Goal: Transaction & Acquisition: Purchase product/service

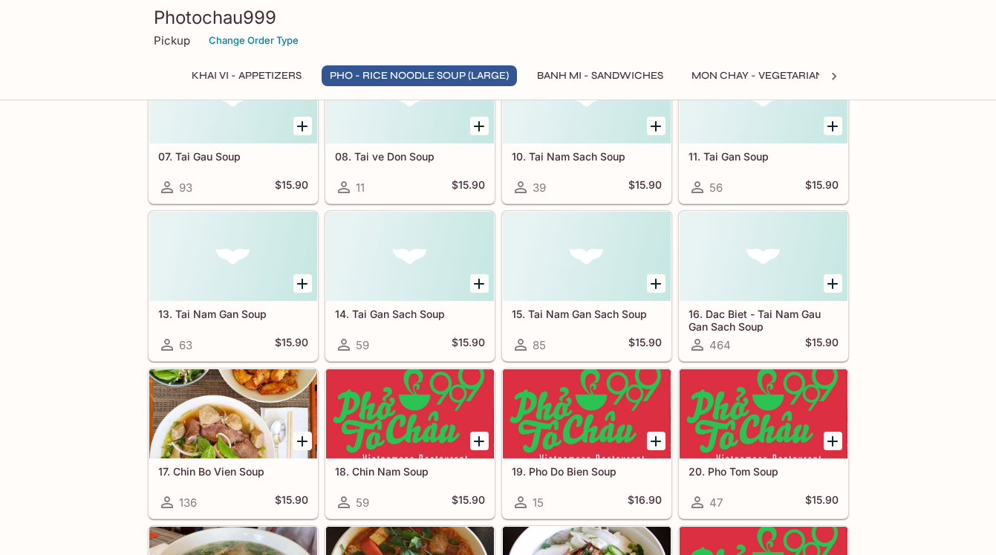
scroll to position [806, 0]
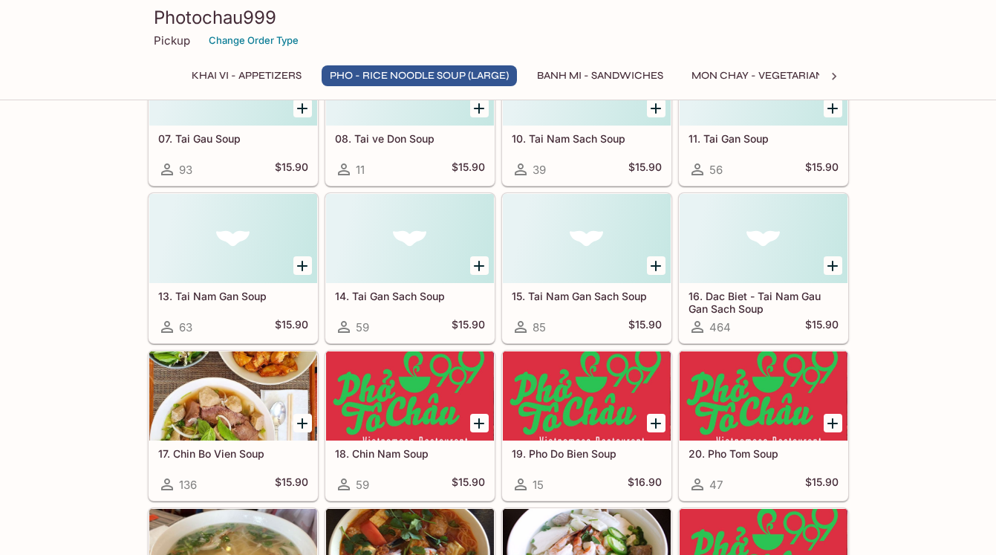
click at [801, 292] on h5 "16. Dac Biet - Tai Nam Gau Gan Sach Soup" at bounding box center [763, 302] width 150 height 25
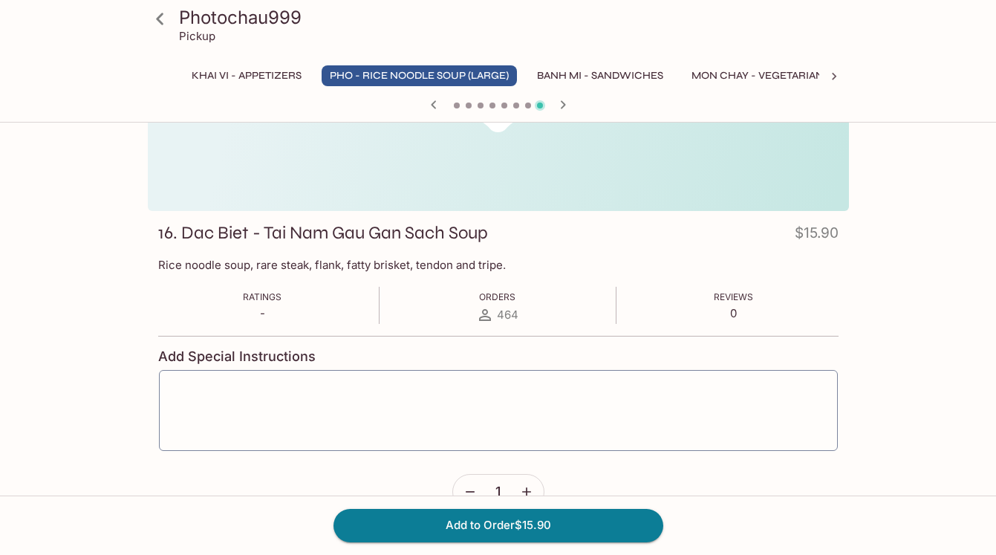
scroll to position [150, 0]
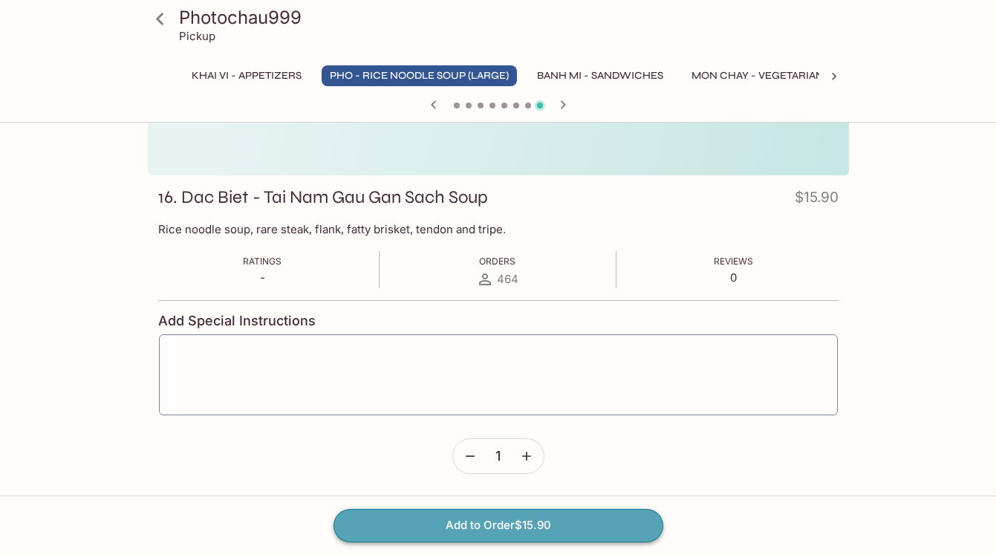
click at [491, 521] on button "Add to Order $15.90" at bounding box center [498, 525] width 330 height 33
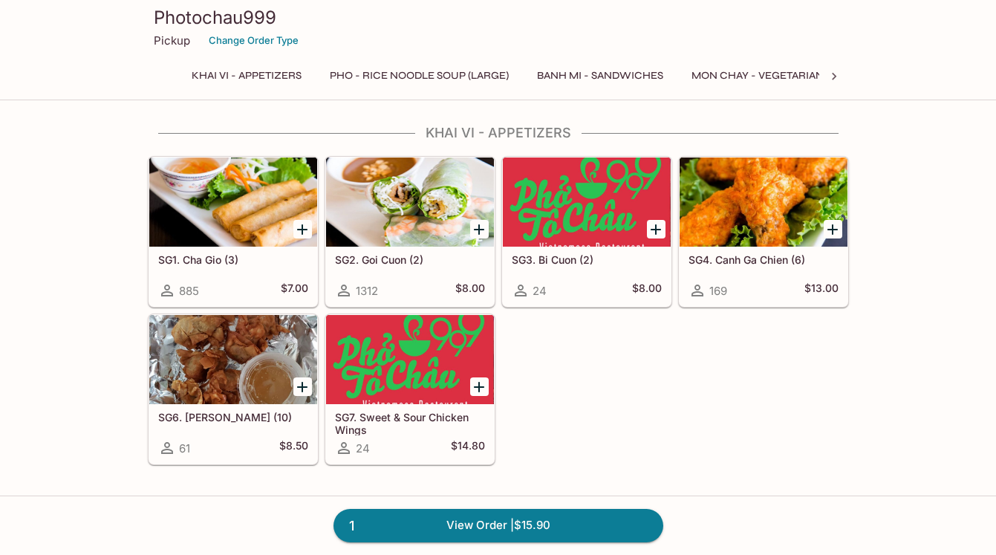
click at [503, 70] on button "Pho - Rice Noodle Soup (Large)" at bounding box center [419, 75] width 195 height 21
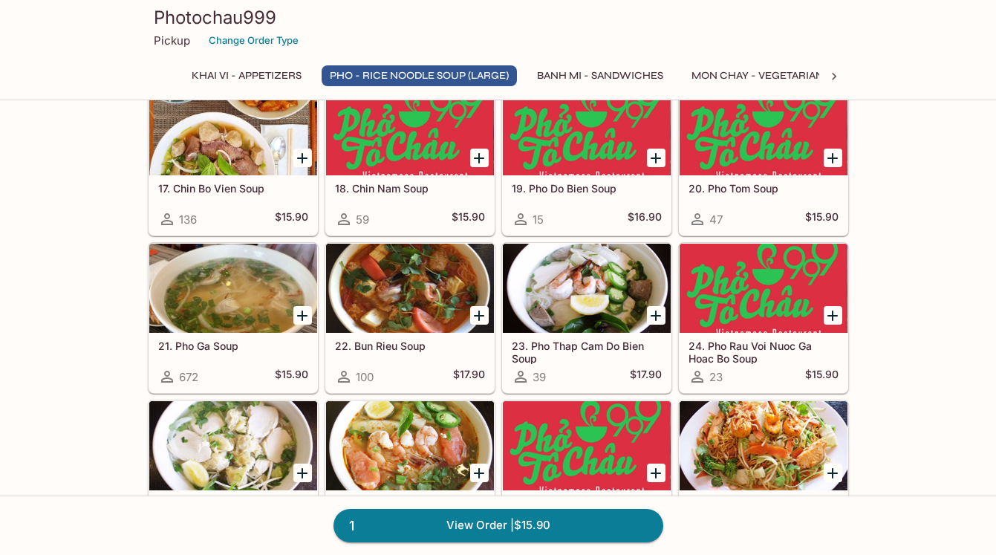
scroll to position [1072, 0]
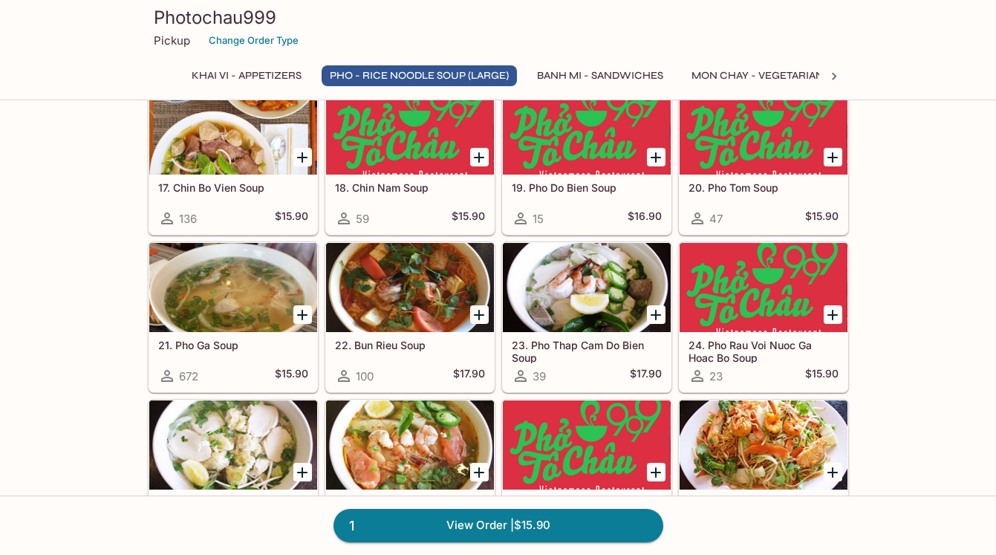
click at [216, 280] on div at bounding box center [233, 287] width 168 height 89
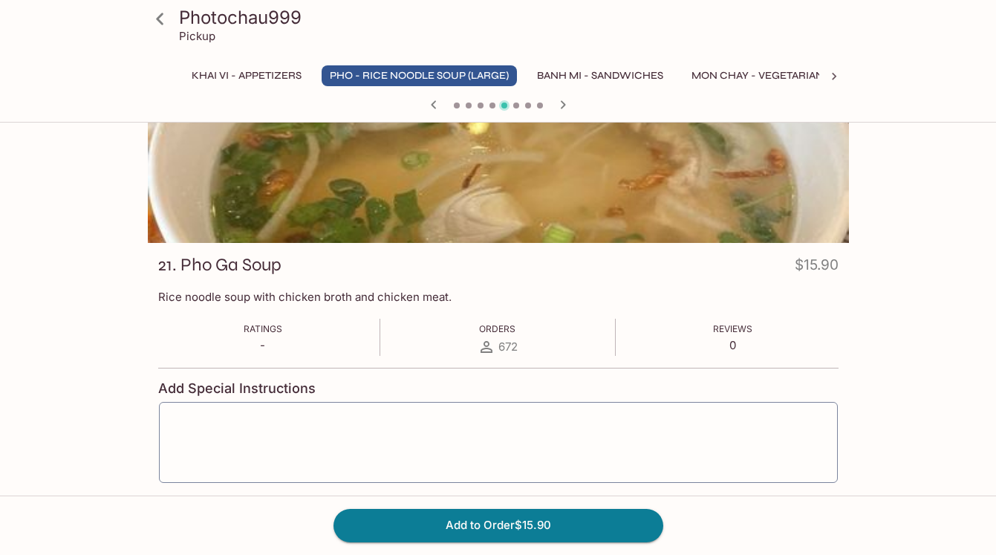
scroll to position [86, 0]
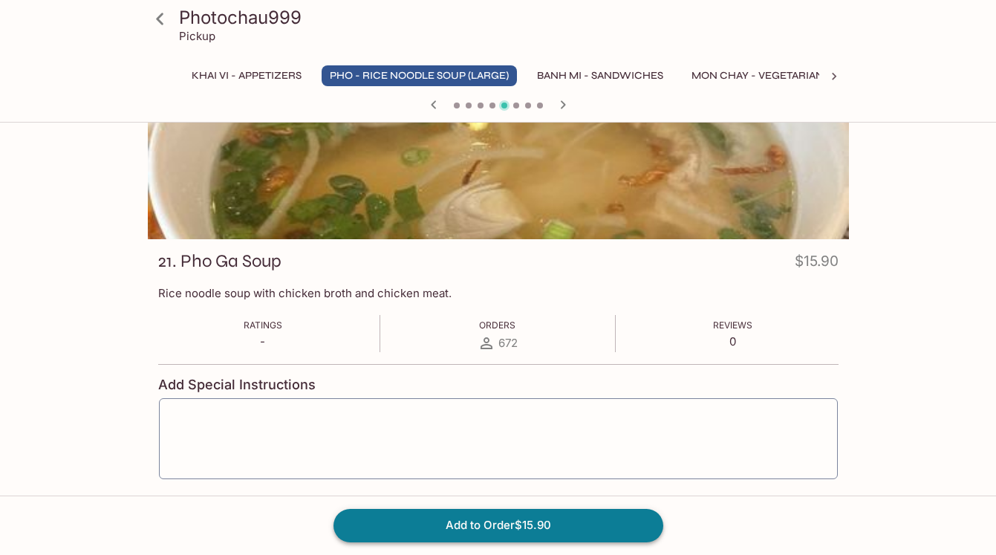
click at [511, 524] on button "Add to Order $15.90" at bounding box center [498, 525] width 330 height 33
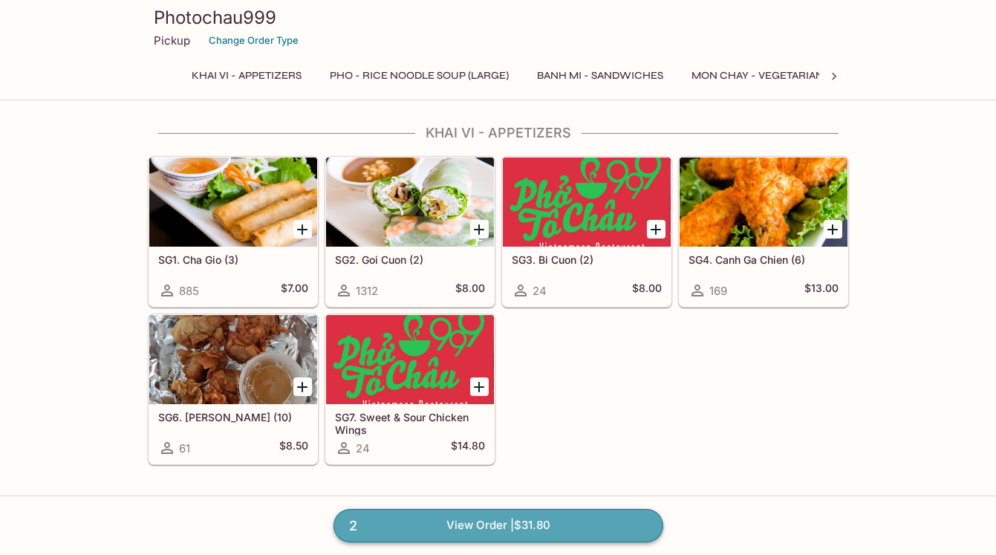
click at [522, 519] on link "2 View Order | $31.80" at bounding box center [498, 525] width 330 height 33
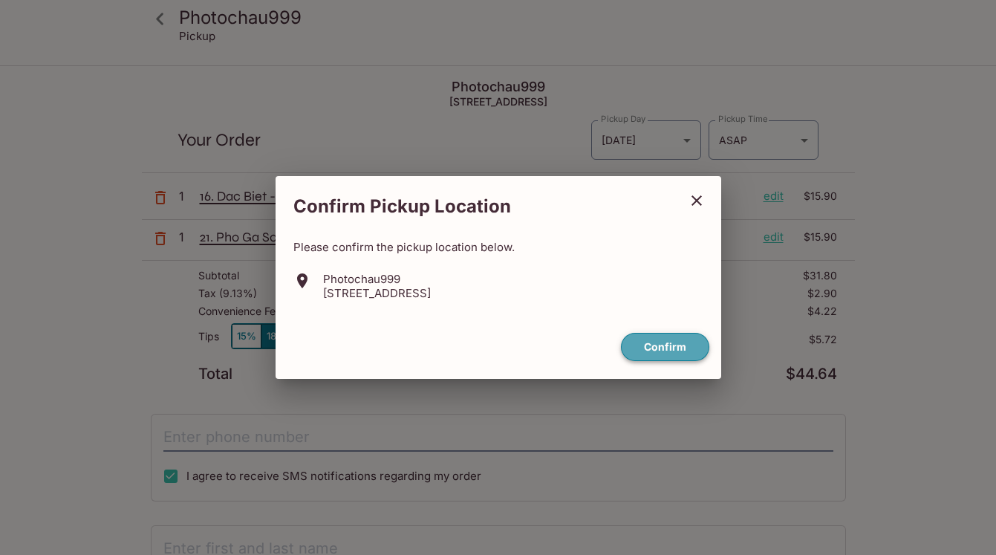
click at [652, 350] on button "Confirm" at bounding box center [665, 347] width 88 height 29
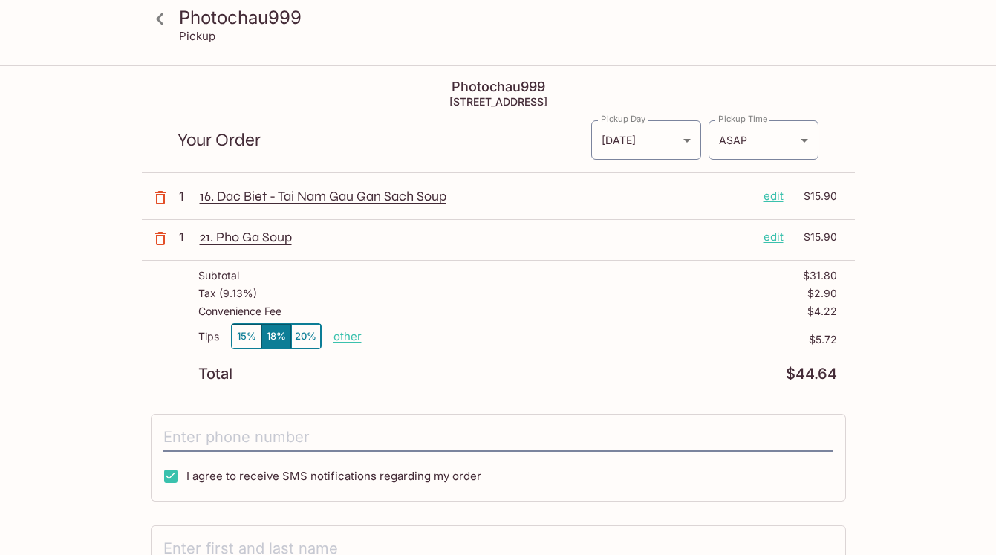
click at [341, 335] on p "other" at bounding box center [347, 336] width 28 height 14
drag, startPoint x: 428, startPoint y: 337, endPoint x: 513, endPoint y: 350, distance: 85.6
click at [513, 350] on div "Tips 15% 18% 20% Done 5.72 $5.72" at bounding box center [517, 345] width 639 height 44
type input "3.20"
click at [318, 443] on input "tel" at bounding box center [498, 437] width 670 height 28
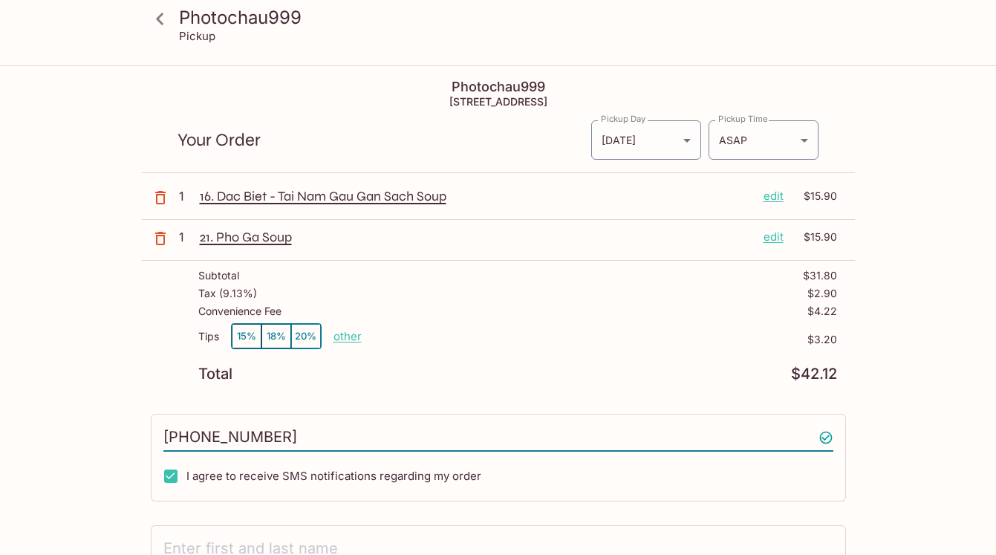
type input "4088131422"
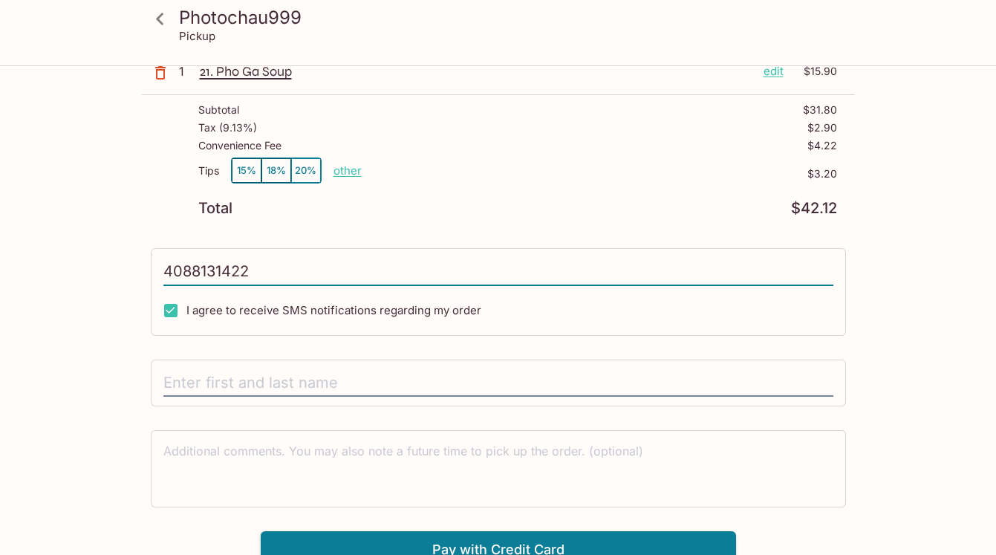
scroll to position [179, 0]
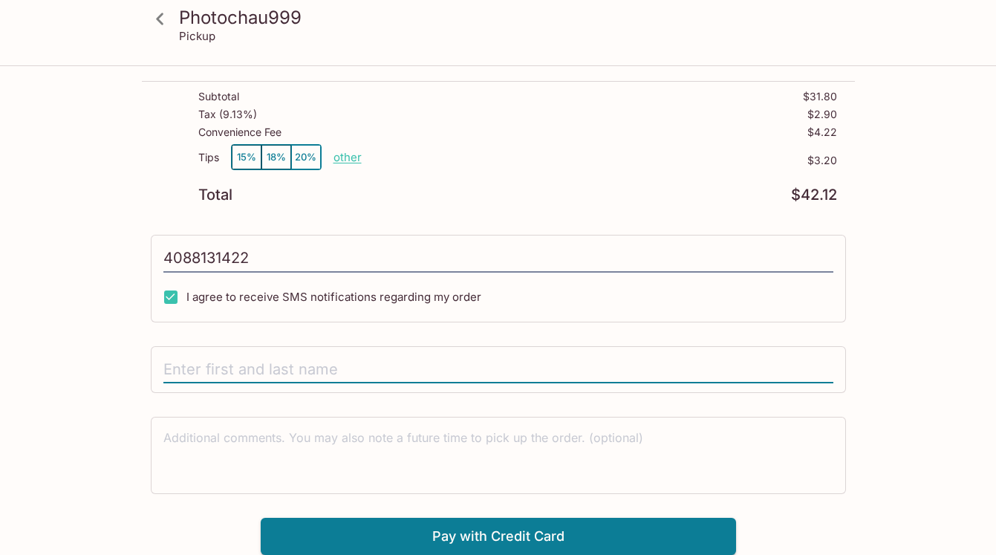
click at [396, 367] on input "text" at bounding box center [498, 370] width 670 height 28
type input "[PERSON_NAME]"
click at [960, 264] on div "Photochau999 Pickup Photochau999 [STREET_ADDRESS] Your Order Pickup Day [DATE] …" at bounding box center [498, 221] width 951 height 667
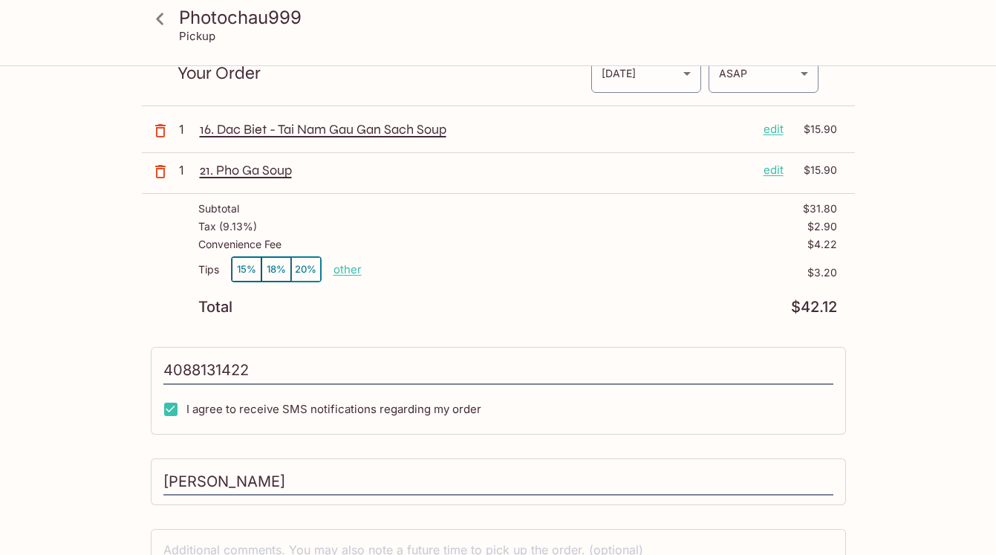
scroll to position [0, 0]
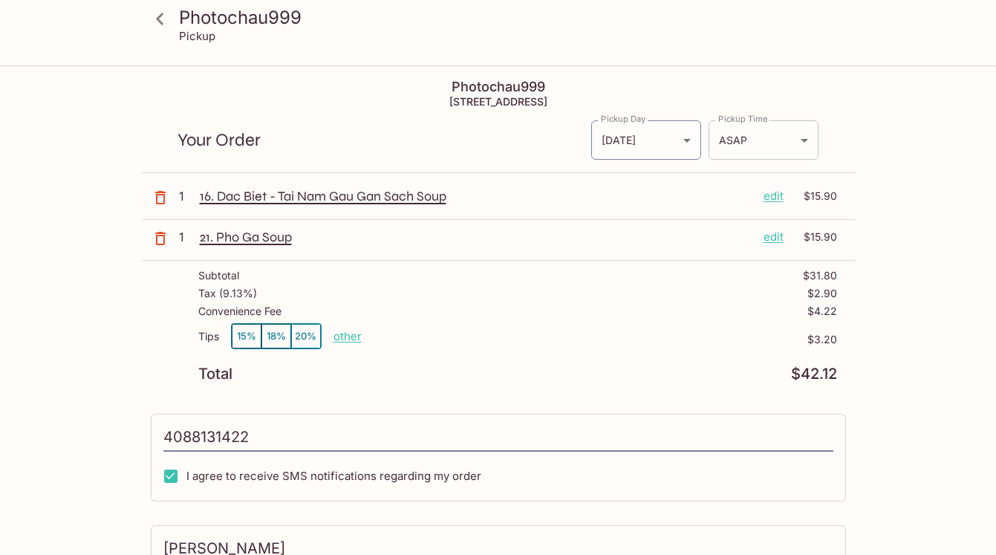
click at [799, 140] on body "Photochau999 Pickup Photochau999 [STREET_ADDRESS] Your Order Pickup Day [DATE] …" at bounding box center [498, 344] width 996 height 555
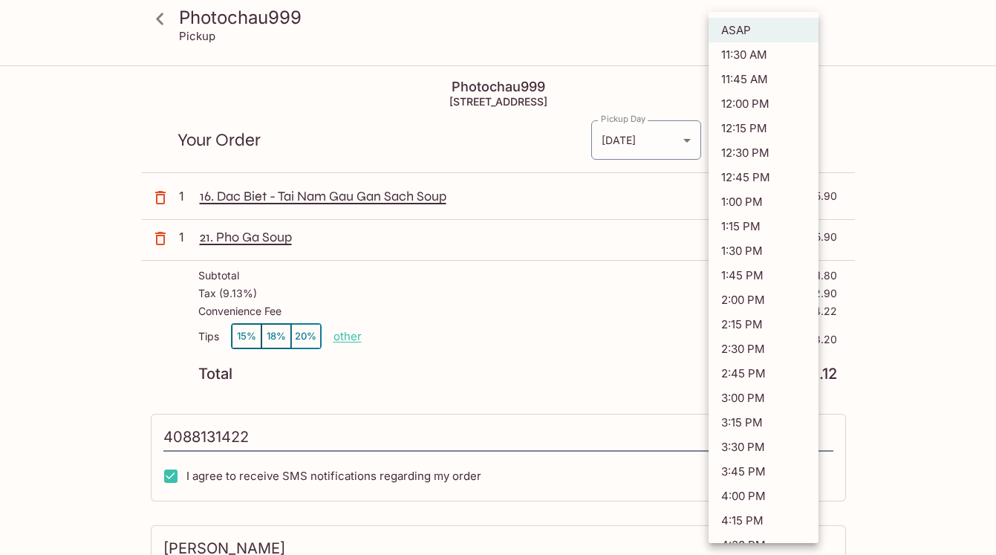
click at [916, 113] on div at bounding box center [498, 277] width 996 height 555
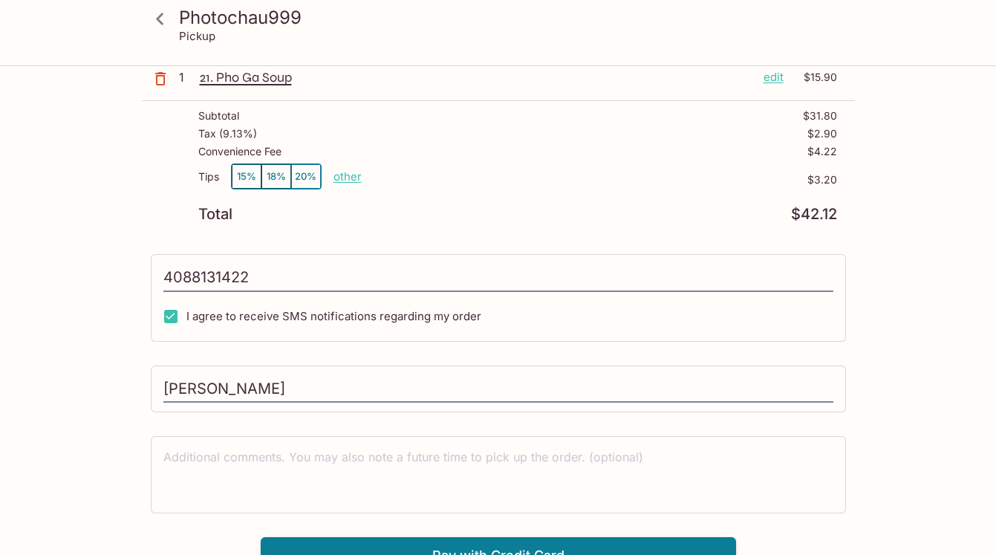
scroll to position [179, 0]
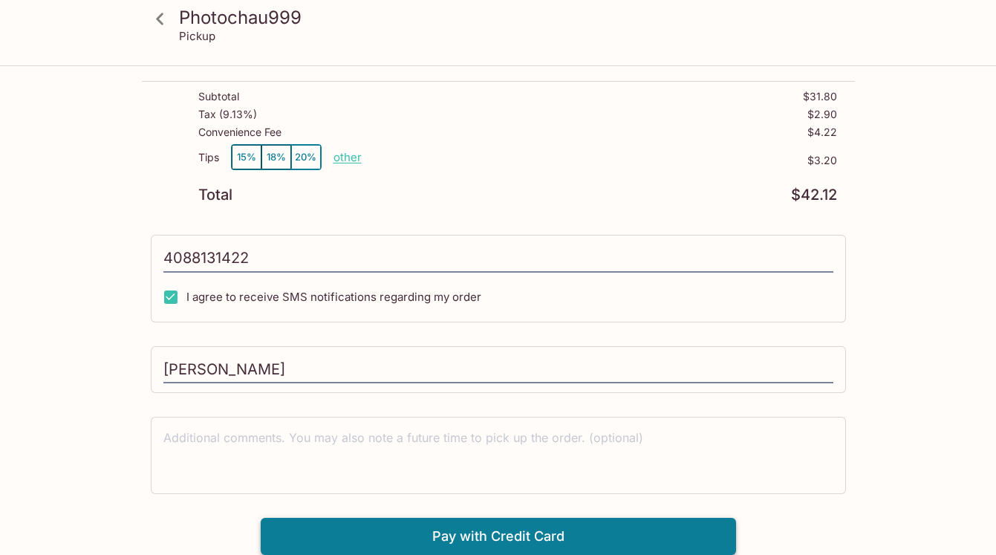
click at [426, 537] on button "Pay with Credit Card" at bounding box center [498, 536] width 475 height 37
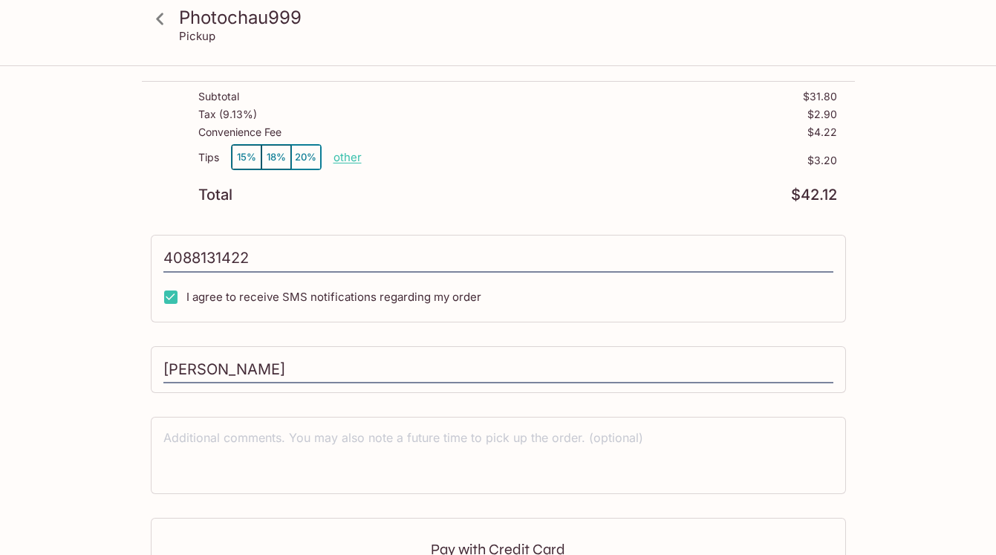
type input "[PHONE_NUMBER]"
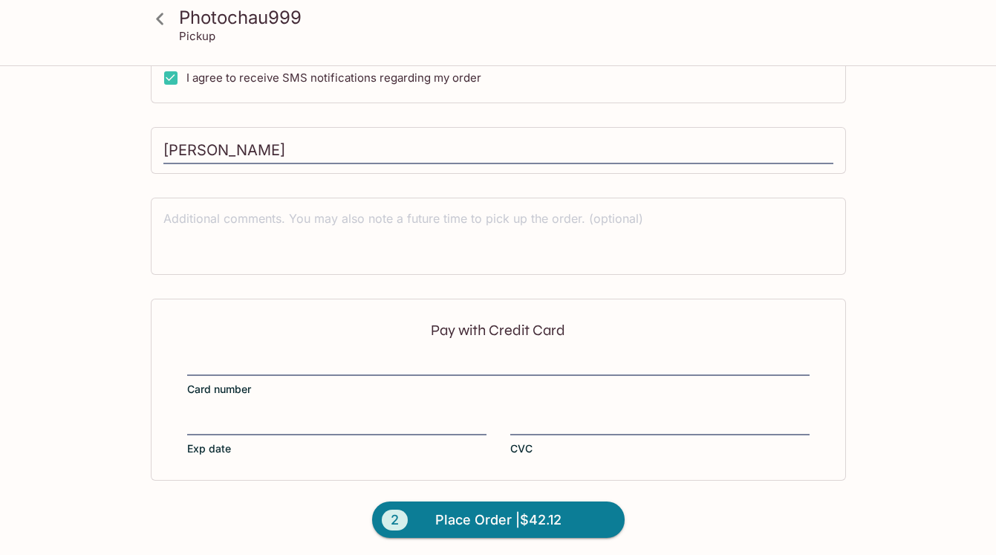
scroll to position [402, 0]
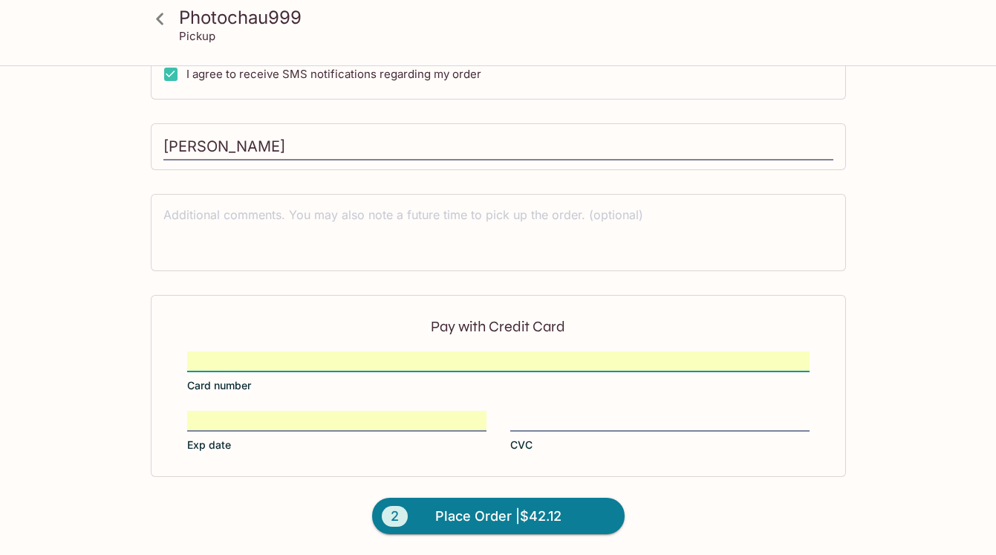
click at [521, 408] on div "Pay with Credit Card Card number Exp date CVC" at bounding box center [498, 385] width 695 height 181
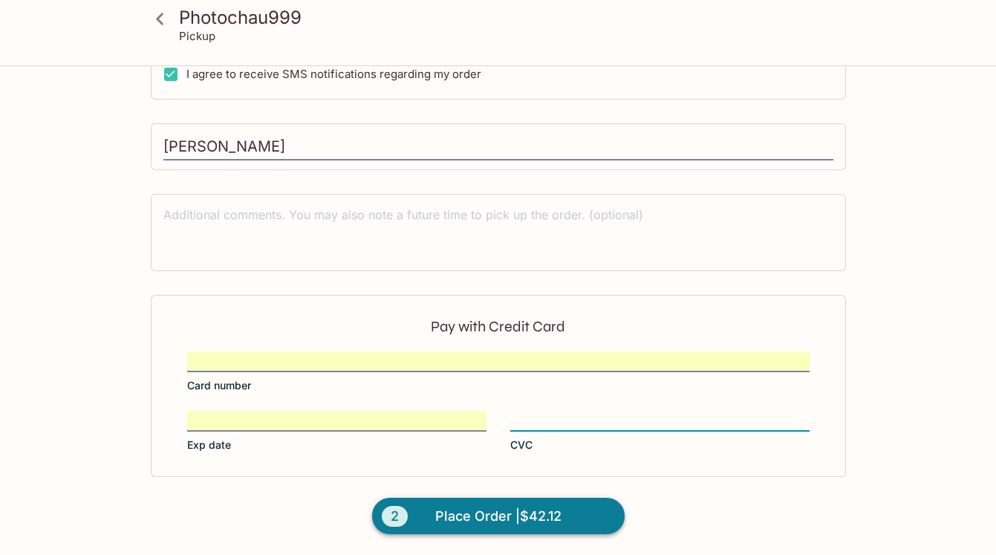
click at [506, 518] on span "Place Order | $42.12" at bounding box center [498, 516] width 126 height 24
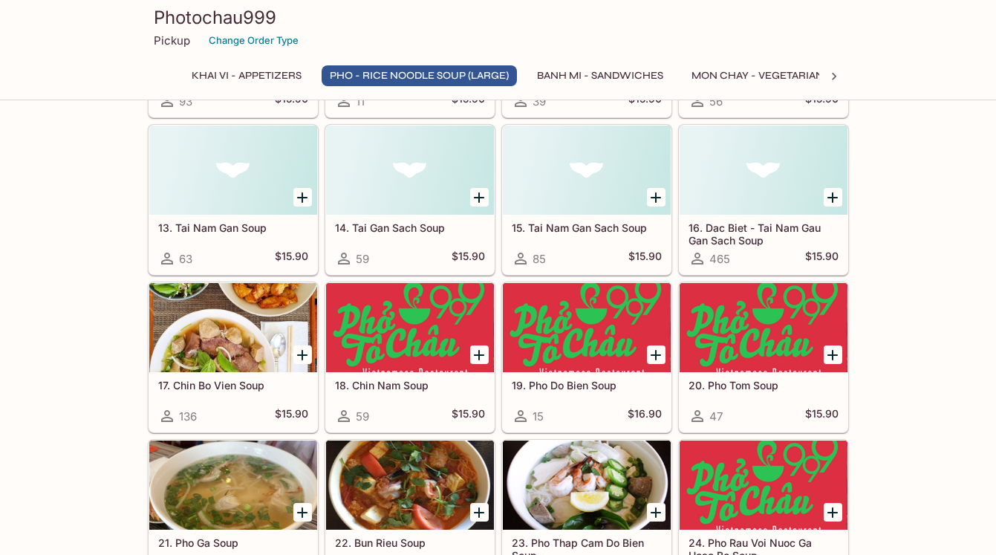
scroll to position [876, 0]
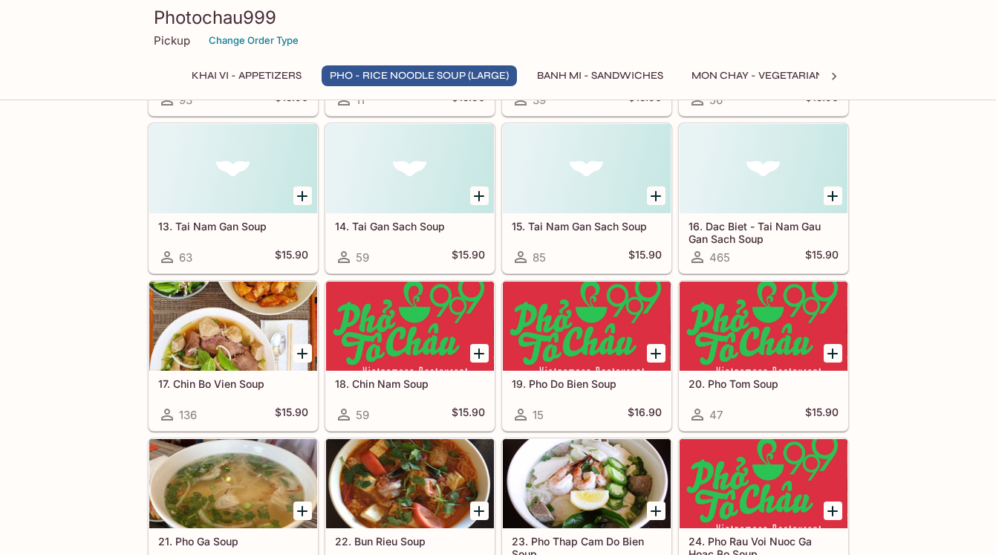
click at [746, 212] on div at bounding box center [763, 168] width 168 height 89
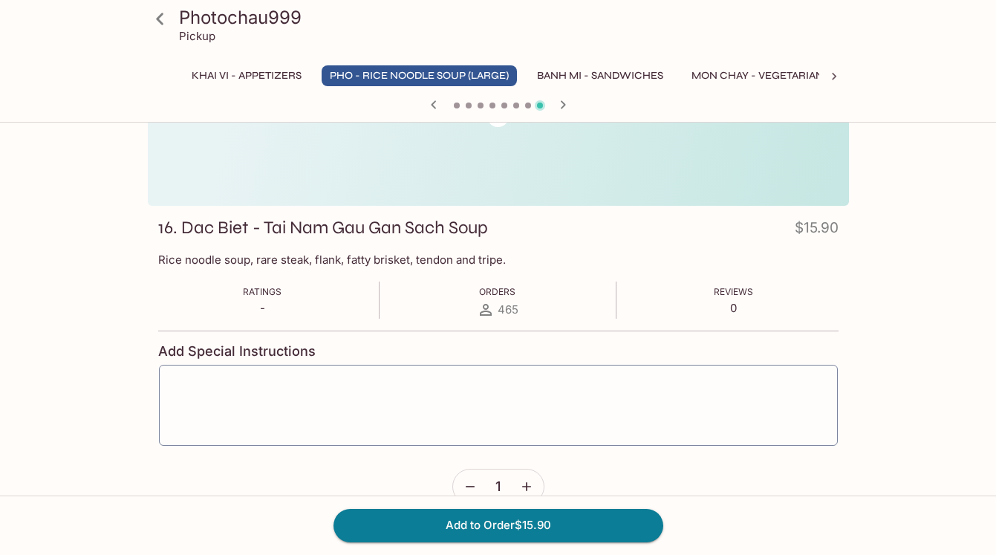
scroll to position [150, 0]
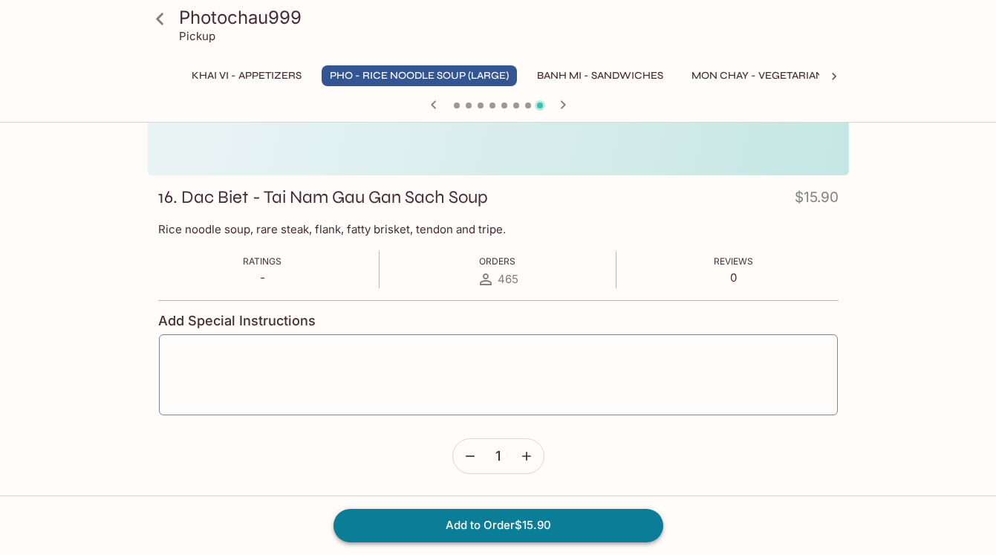
click at [521, 526] on button "Add to Order $15.90" at bounding box center [498, 525] width 330 height 33
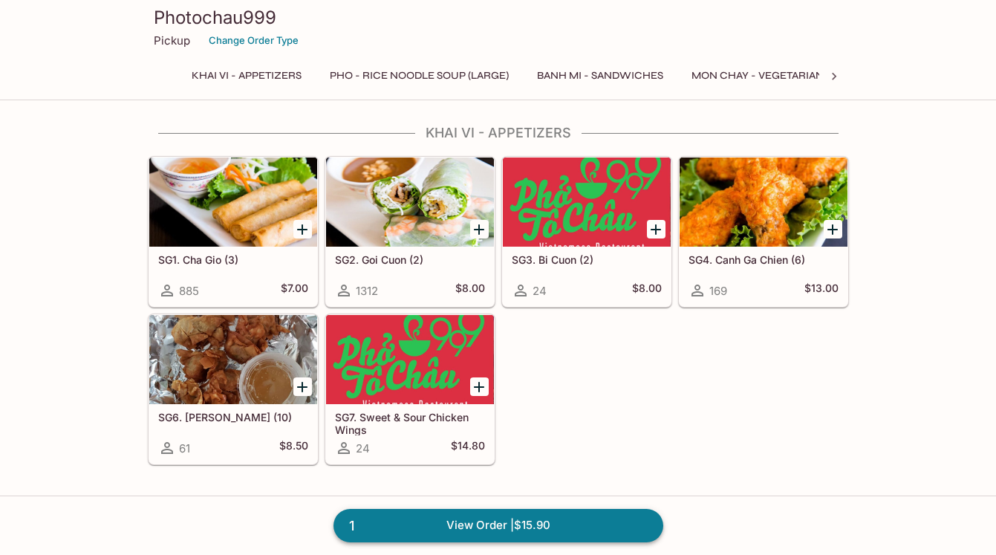
click at [512, 532] on link "1 View Order | $15.90" at bounding box center [498, 525] width 330 height 33
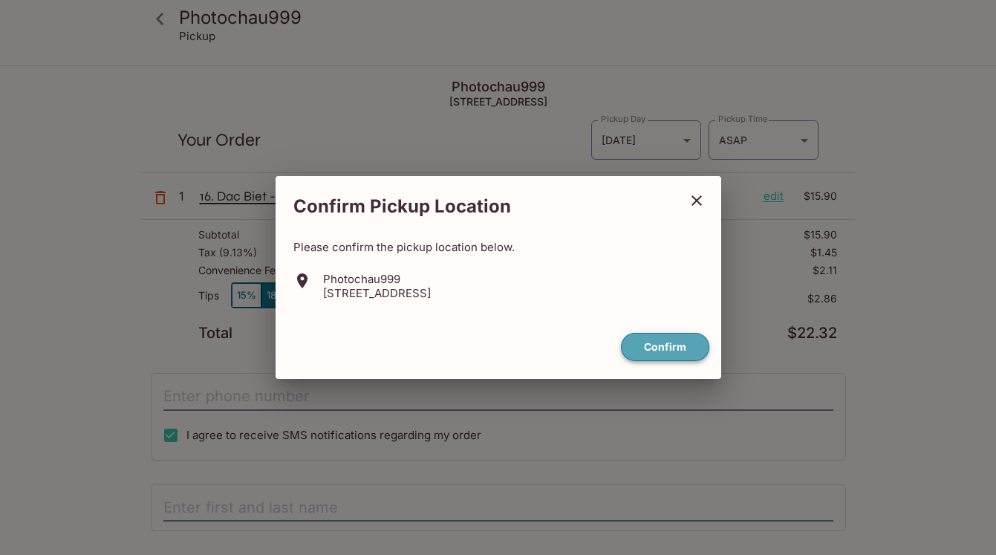
click at [654, 342] on button "Confirm" at bounding box center [665, 347] width 88 height 29
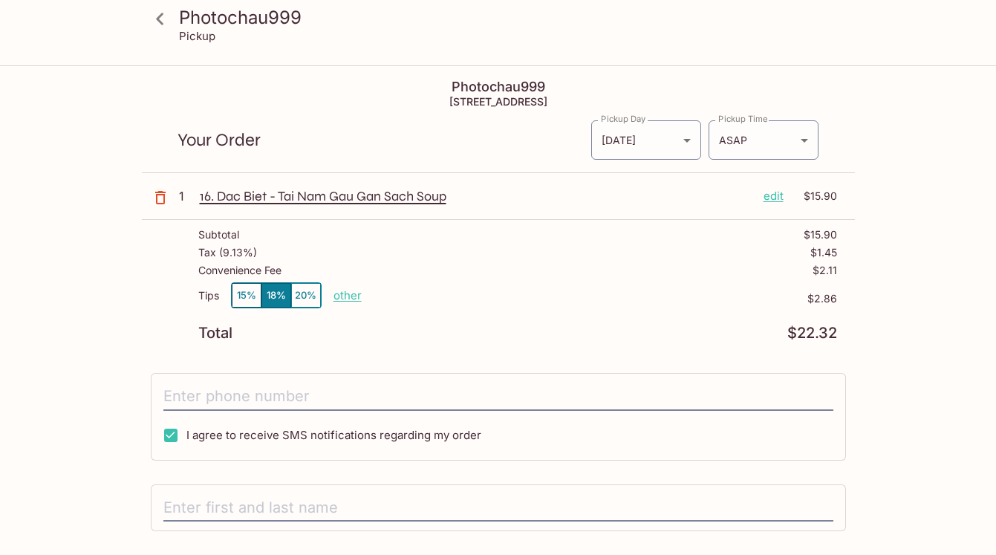
click at [347, 297] on p "other" at bounding box center [347, 295] width 28 height 14
drag, startPoint x: 418, startPoint y: 287, endPoint x: 480, endPoint y: 302, distance: 64.3
click at [480, 302] on div "Tips 15% 18% 20% Done 2.86 $2.86" at bounding box center [517, 304] width 639 height 44
type input "1.60"
click at [482, 399] on input "tel" at bounding box center [498, 396] width 670 height 28
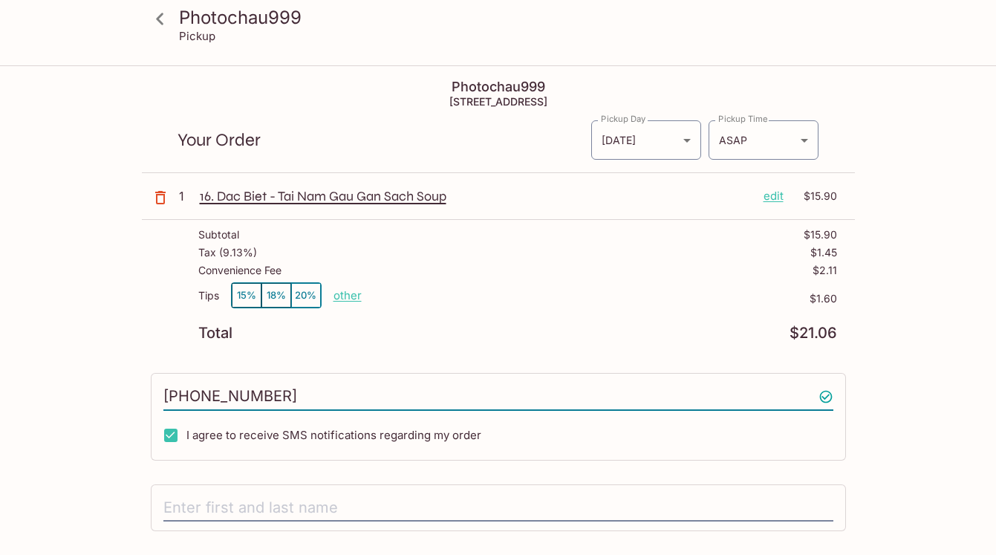
type input "4088131422"
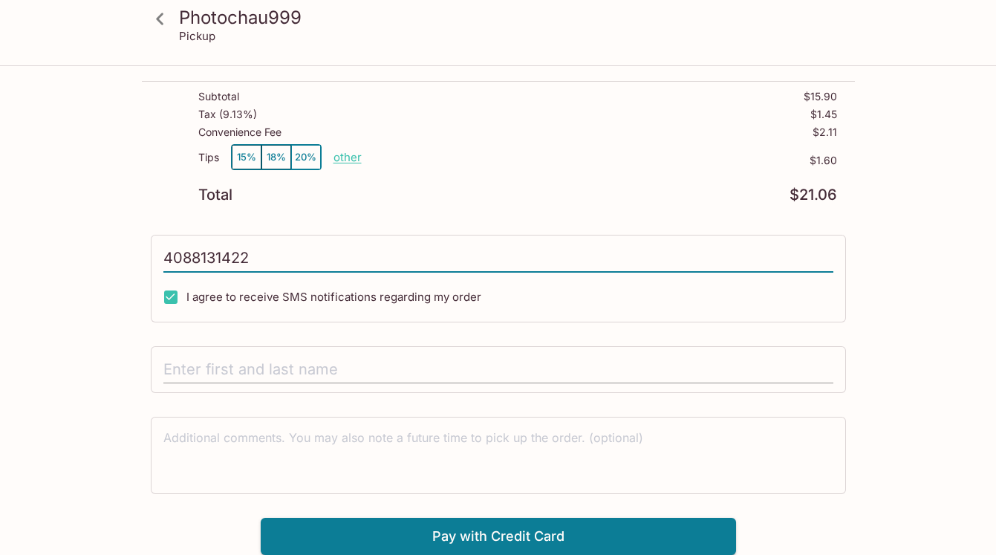
click at [376, 359] on input "text" at bounding box center [498, 370] width 670 height 28
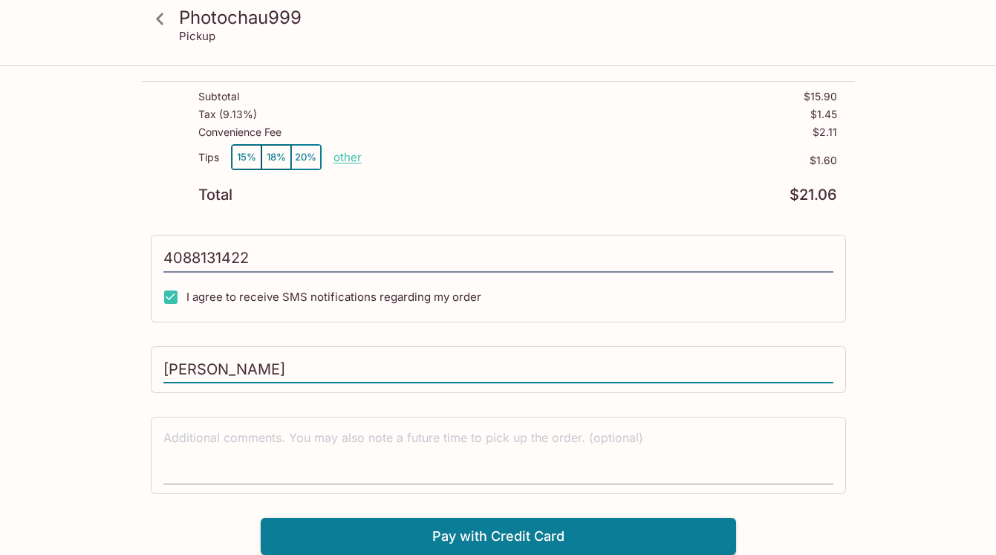
type input "[PERSON_NAME]"
click at [328, 454] on textarea at bounding box center [498, 454] width 670 height 51
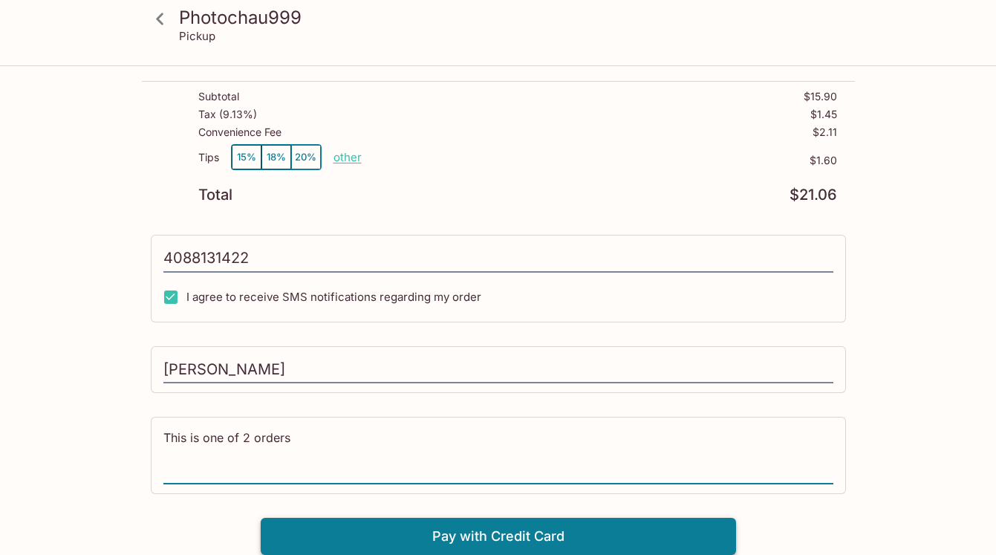
type textarea "This is one of 2 orders"
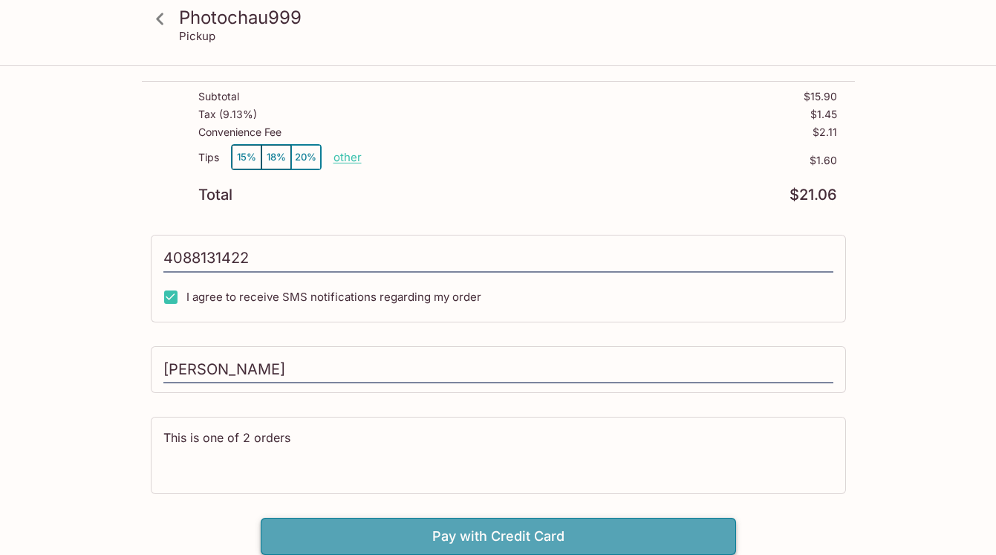
click at [362, 522] on button "Pay with Credit Card" at bounding box center [498, 536] width 475 height 37
type input "[PHONE_NUMBER]"
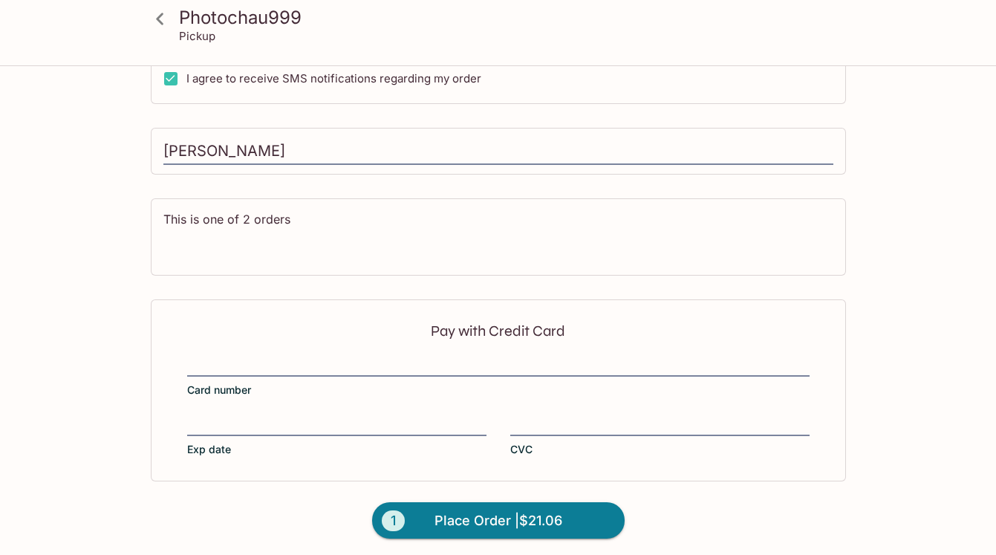
scroll to position [361, 0]
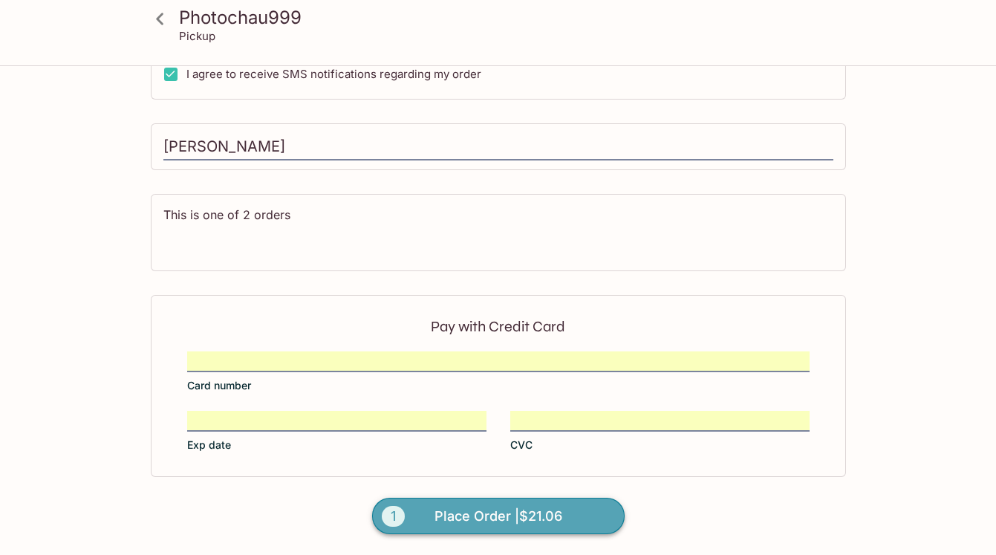
click at [509, 510] on span "Place Order | $21.06" at bounding box center [498, 516] width 128 height 24
